Goal: Task Accomplishment & Management: Manage account settings

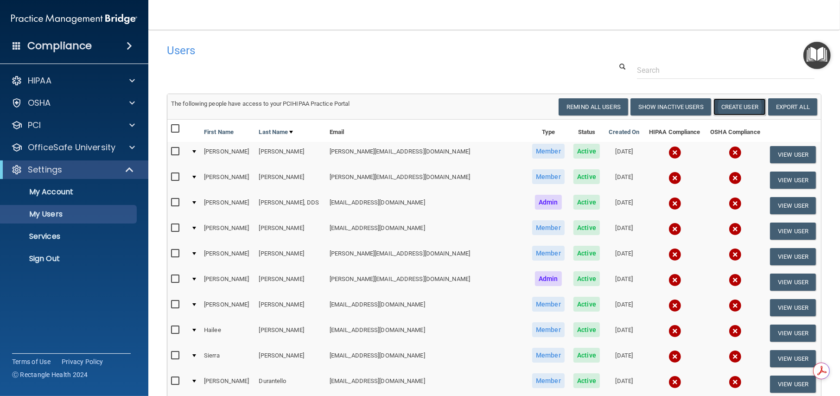
click at [742, 107] on button "Create User" at bounding box center [739, 106] width 52 height 17
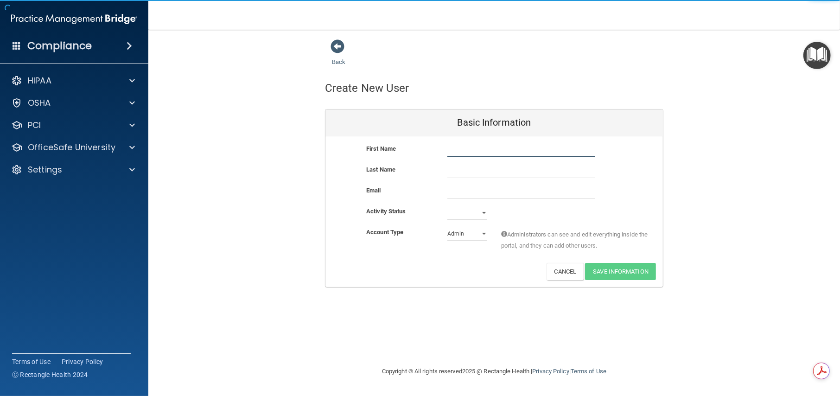
click at [486, 149] on input "text" at bounding box center [521, 150] width 148 height 14
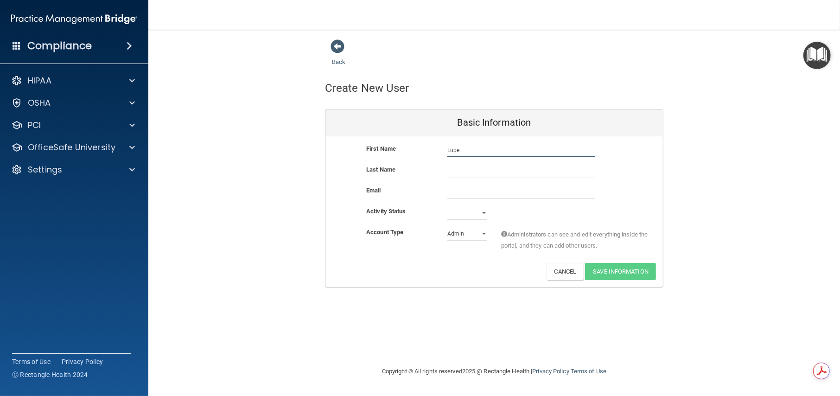
type input "Lupe"
click at [472, 169] on input "text" at bounding box center [521, 171] width 148 height 14
click at [470, 170] on input "text" at bounding box center [521, 171] width 148 height 14
type input "[PERSON_NAME]"
click at [471, 189] on input "email" at bounding box center [521, 192] width 148 height 14
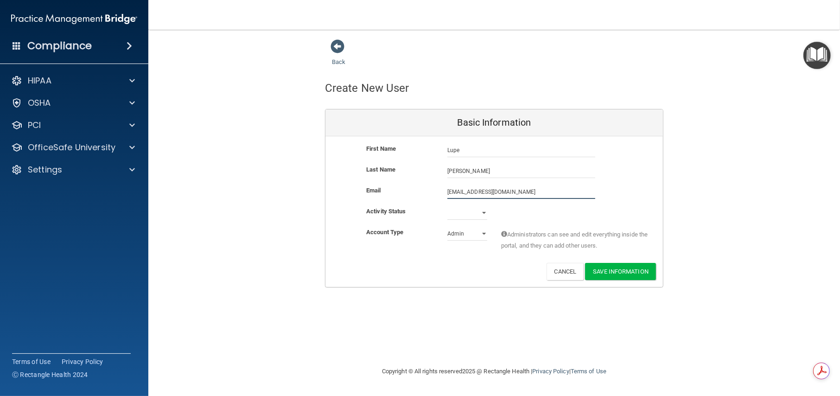
type input "[EMAIL_ADDRESS][DOMAIN_NAME]"
click at [483, 211] on select "Active Inactive" at bounding box center [467, 215] width 40 height 14
select select "active"
click at [447, 206] on select "Active Inactive" at bounding box center [467, 213] width 40 height 14
click at [479, 233] on select "Admin Member" at bounding box center [467, 234] width 40 height 14
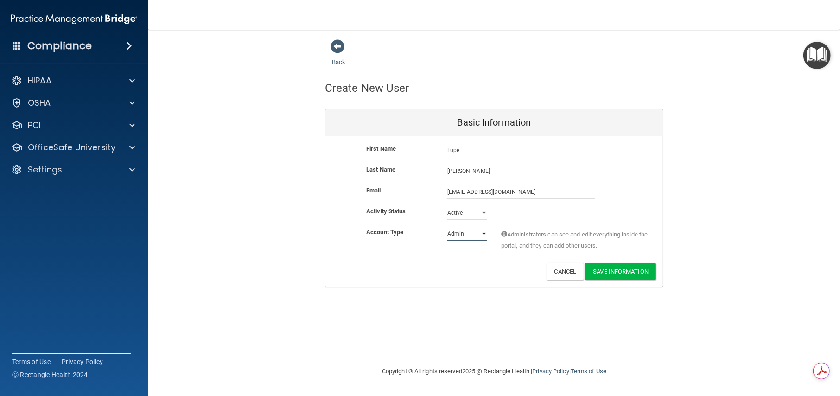
select select "practice_member"
click at [447, 227] on select "Admin Member" at bounding box center [467, 234] width 40 height 14
click at [621, 270] on button "Save Information" at bounding box center [620, 271] width 71 height 17
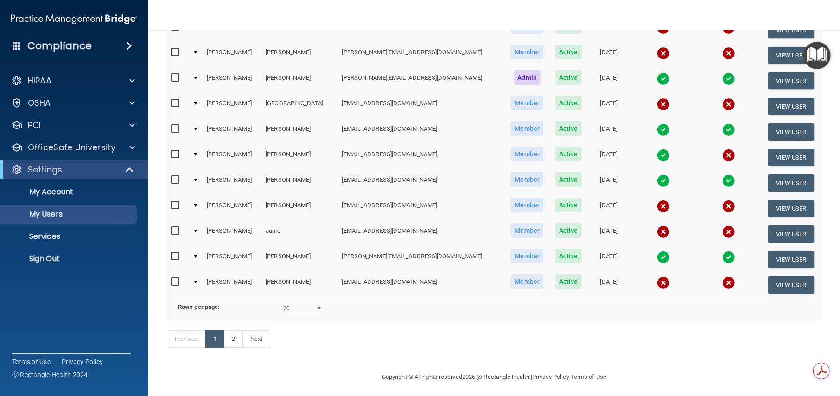
scroll to position [405, 0]
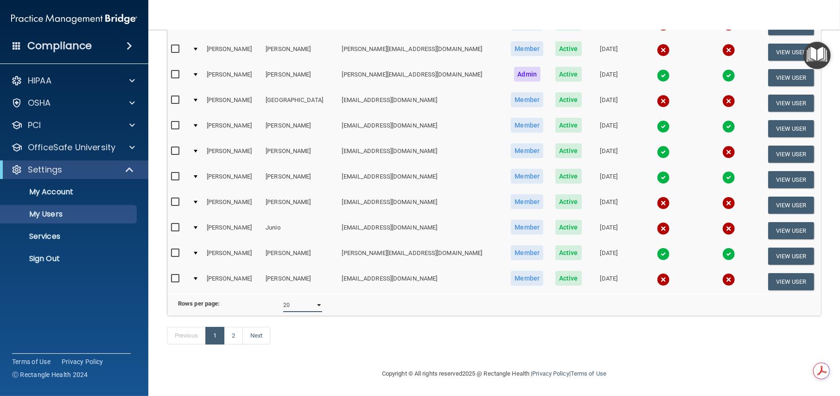
click at [315, 298] on select "10 20 30 40 all" at bounding box center [302, 305] width 39 height 14
select select "40"
click at [283, 298] on select "10 20 30 40 all" at bounding box center [302, 305] width 39 height 14
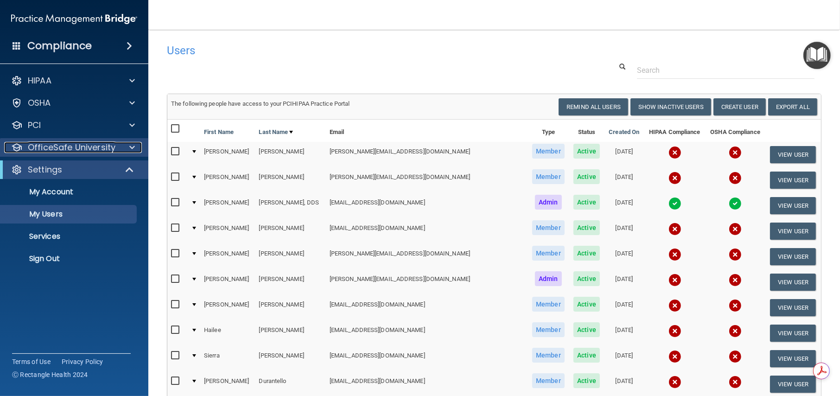
click at [95, 146] on p "OfficeSafe University" at bounding box center [72, 147] width 88 height 11
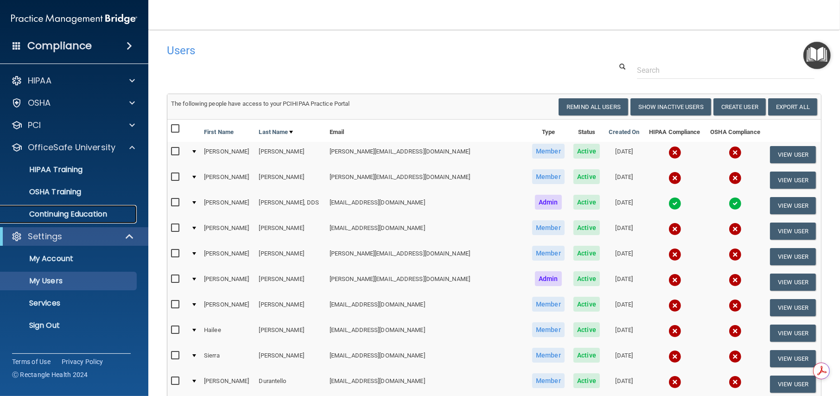
click at [72, 213] on p "Continuing Education" at bounding box center [69, 214] width 127 height 9
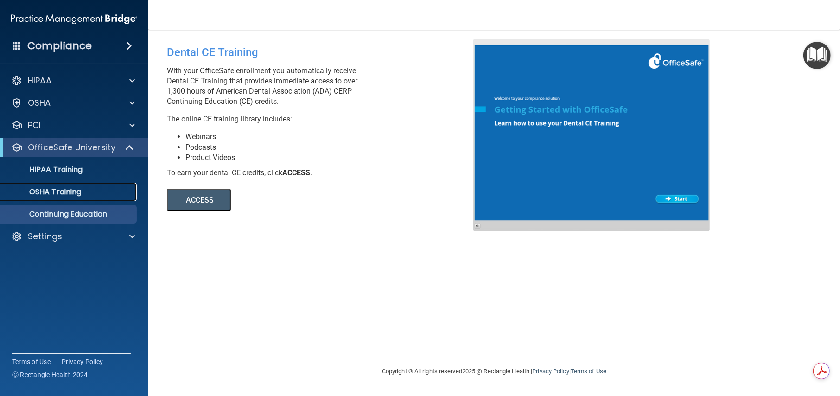
click at [61, 189] on p "OSHA Training" at bounding box center [43, 191] width 75 height 9
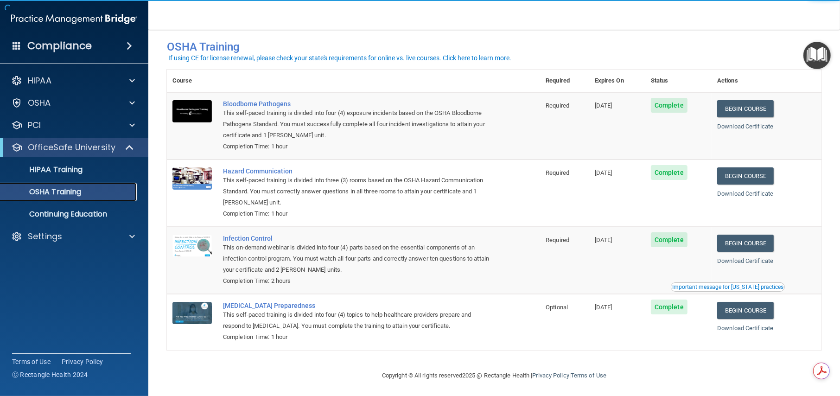
scroll to position [15, 0]
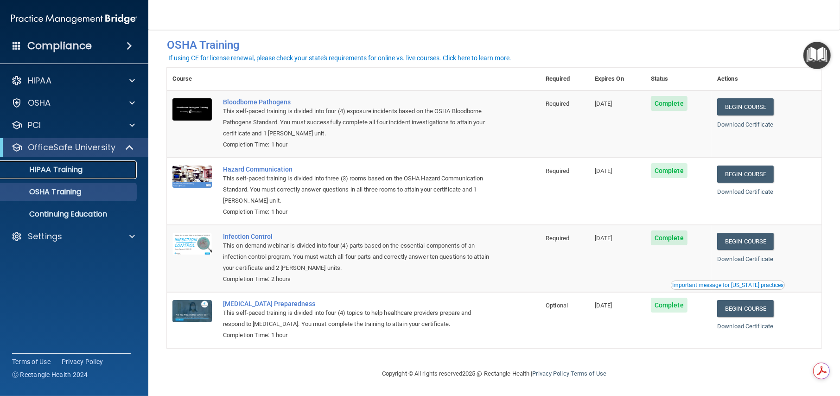
click at [70, 169] on p "HIPAA Training" at bounding box center [44, 169] width 76 height 9
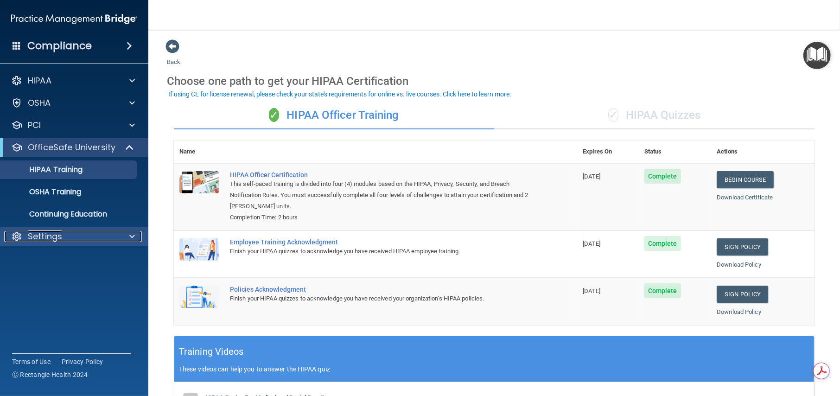
click at [62, 237] on div "Settings" at bounding box center [61, 236] width 115 height 11
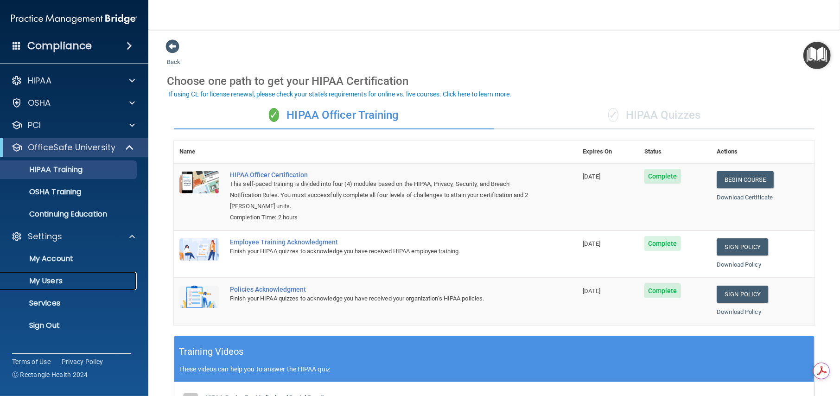
click at [58, 279] on p "My Users" at bounding box center [69, 280] width 127 height 9
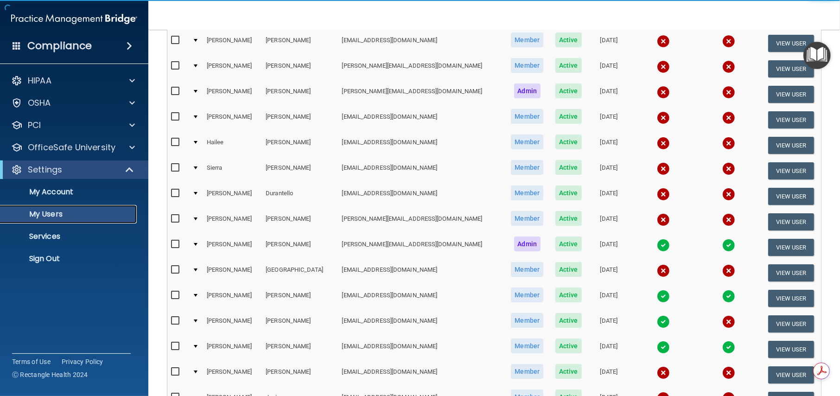
scroll to position [309, 0]
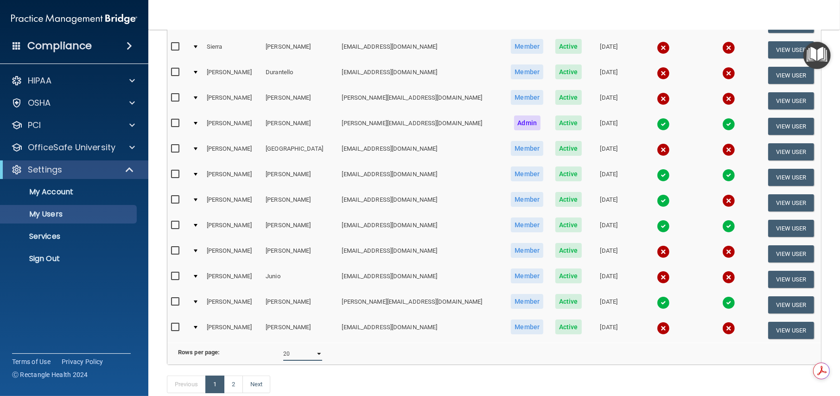
click at [318, 358] on select "10 20 30 40 all" at bounding box center [302, 354] width 39 height 14
select select "40"
click at [283, 351] on select "10 20 30 40 all" at bounding box center [302, 354] width 39 height 14
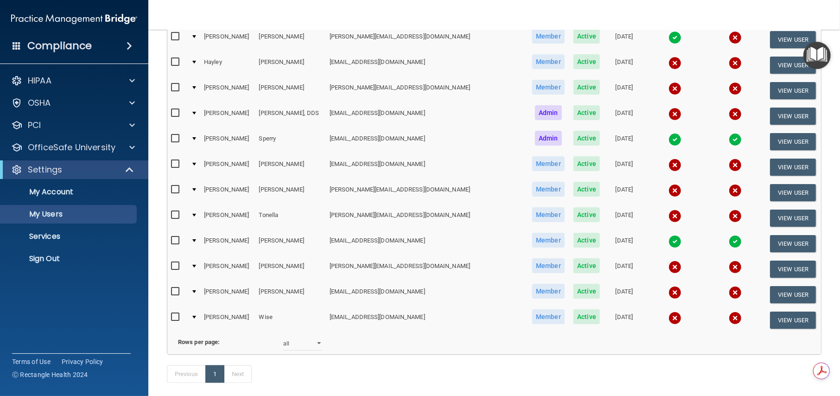
scroll to position [878, 0]
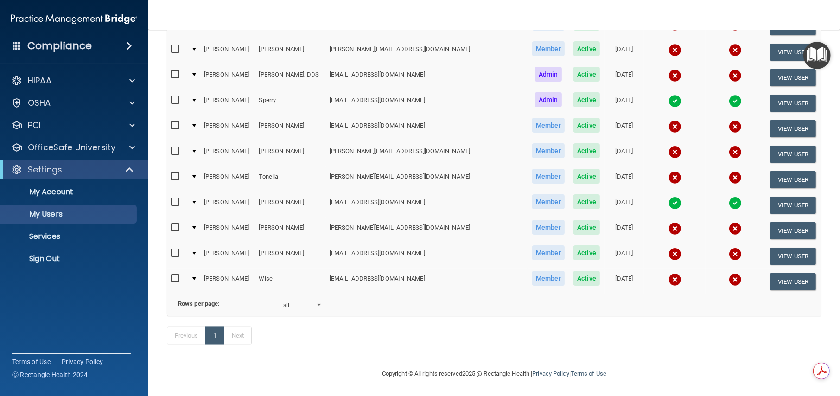
click at [175, 275] on input "checkbox" at bounding box center [176, 278] width 11 height 7
checkbox input "true"
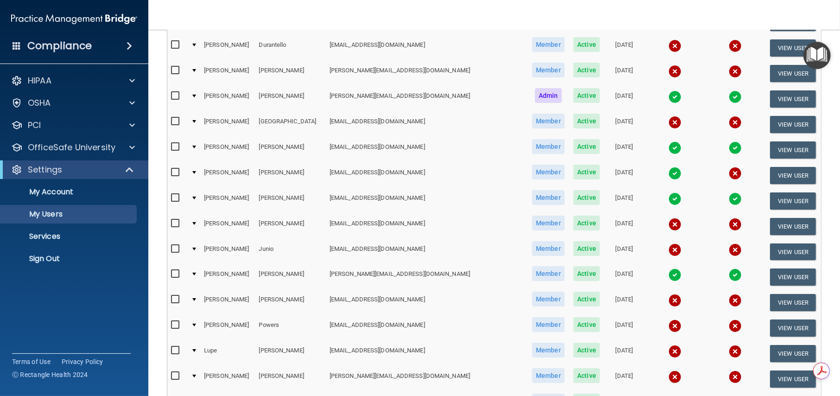
scroll to position [260, 0]
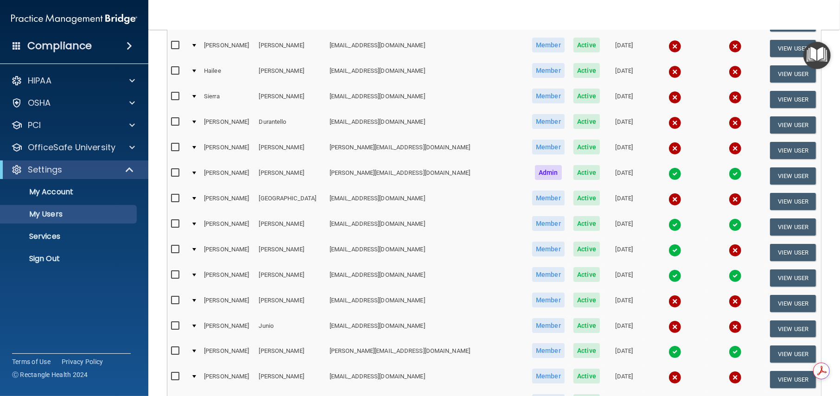
click at [173, 145] on input "checkbox" at bounding box center [176, 147] width 11 height 7
checkbox input "true"
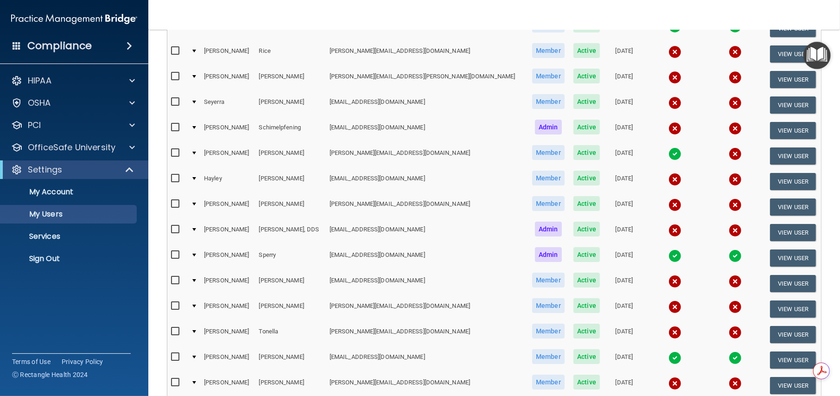
scroll to position [724, 0]
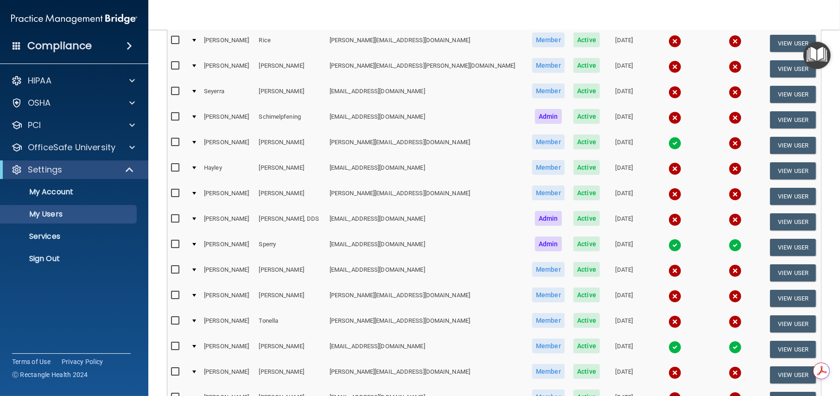
click at [171, 318] on input "checkbox" at bounding box center [176, 320] width 11 height 7
checkbox input "true"
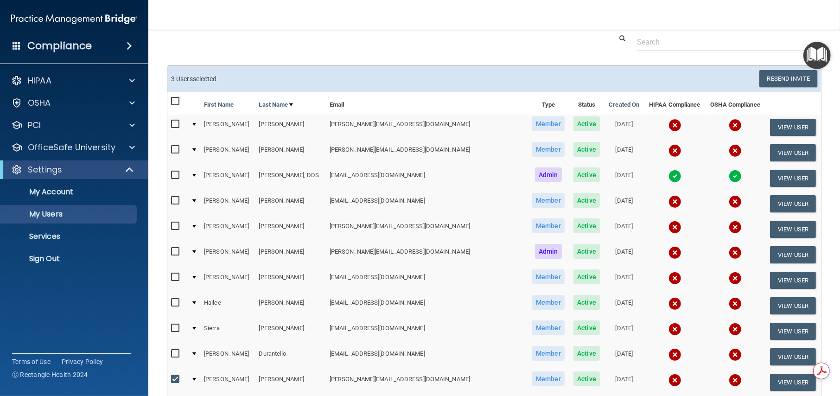
scroll to position [0, 0]
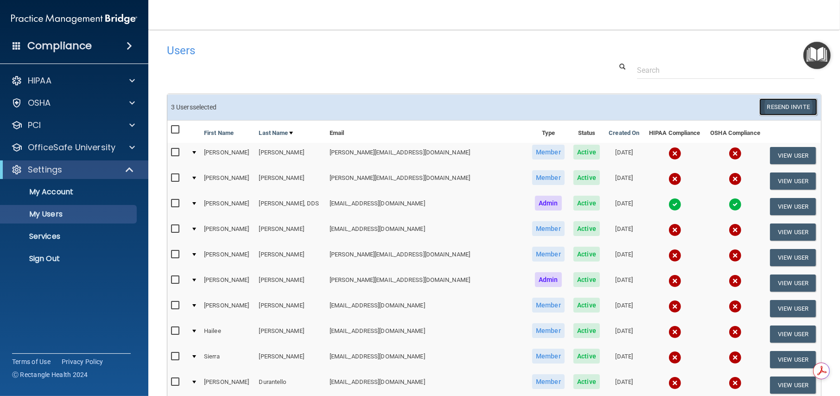
click at [789, 102] on button "Resend Invite" at bounding box center [788, 106] width 58 height 17
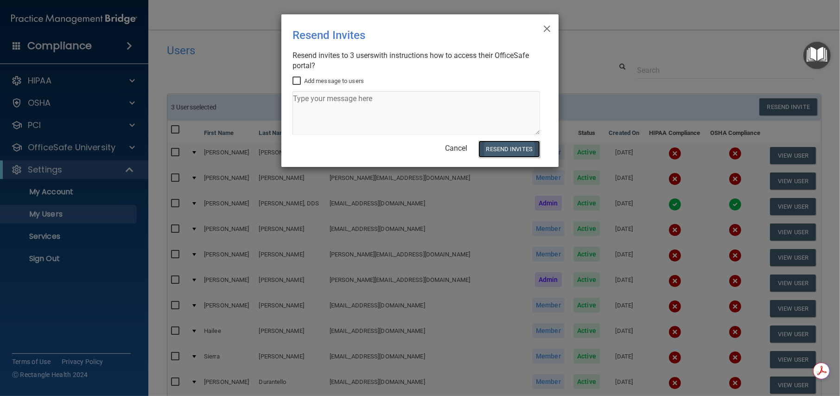
click at [513, 151] on button "Resend Invites" at bounding box center [509, 148] width 62 height 17
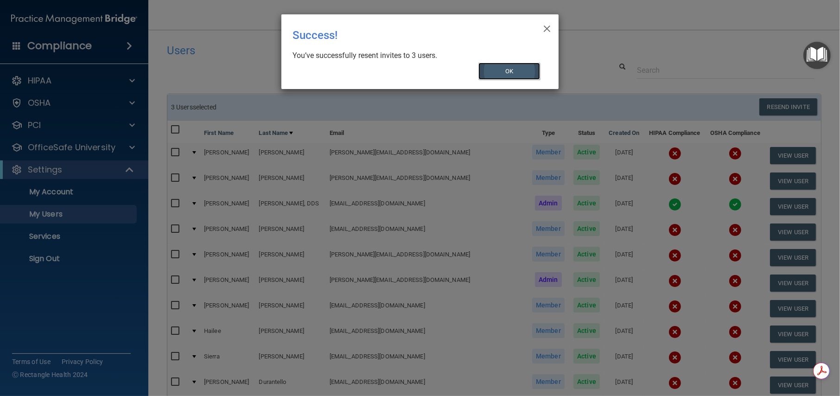
click at [524, 65] on button "OK" at bounding box center [509, 71] width 62 height 17
